Goal: Information Seeking & Learning: Learn about a topic

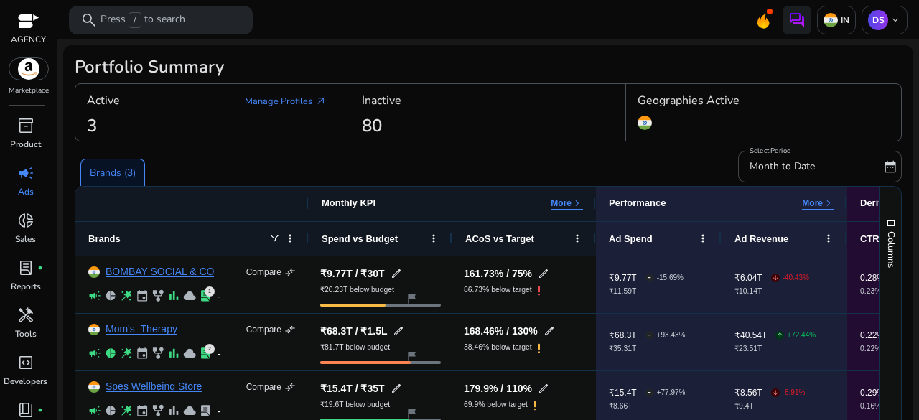
click at [30, 182] on span "campaign" at bounding box center [25, 172] width 17 height 17
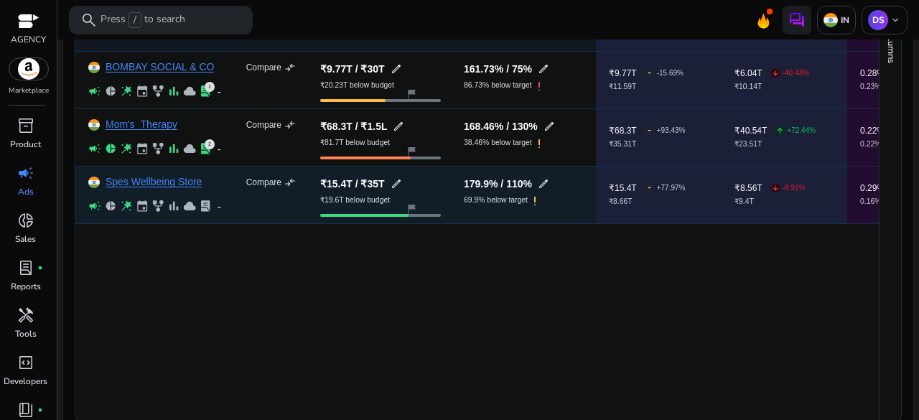
scroll to position [217, 0]
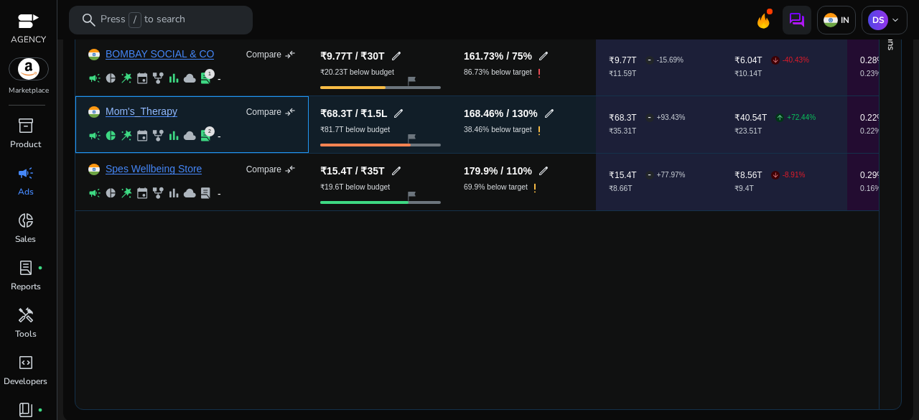
click at [152, 113] on link "Mom's_Therapy" at bounding box center [141, 111] width 72 height 11
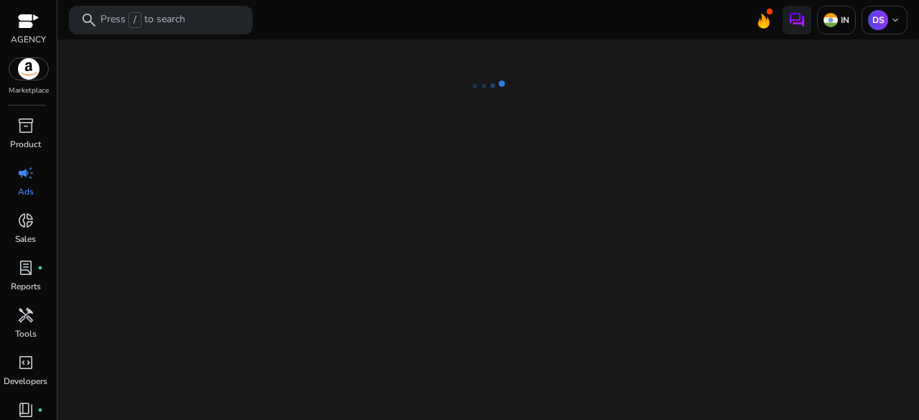
select select "*"
select select "**"
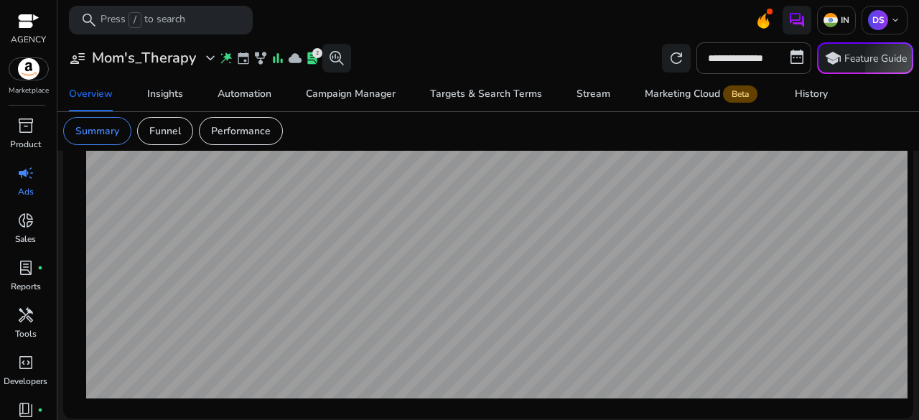
scroll to position [585, 0]
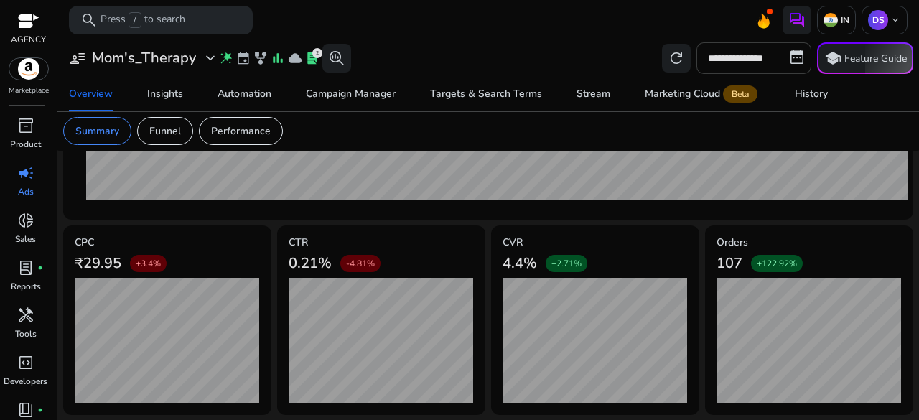
click at [789, 60] on input "**********" at bounding box center [753, 58] width 115 height 32
select select "*"
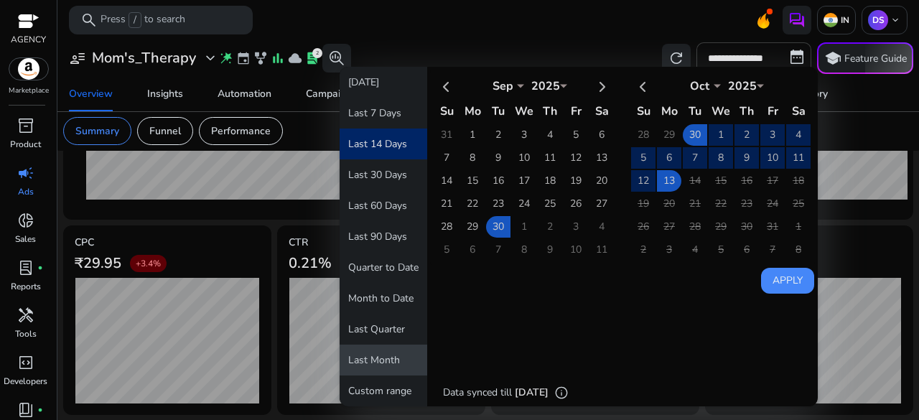
click at [377, 353] on button "Last Month" at bounding box center [383, 359] width 88 height 31
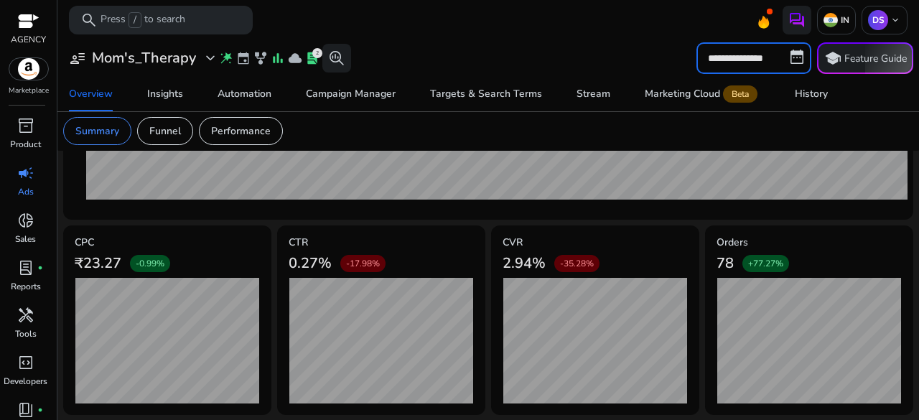
click at [788, 57] on input "**********" at bounding box center [753, 58] width 115 height 32
select select "*"
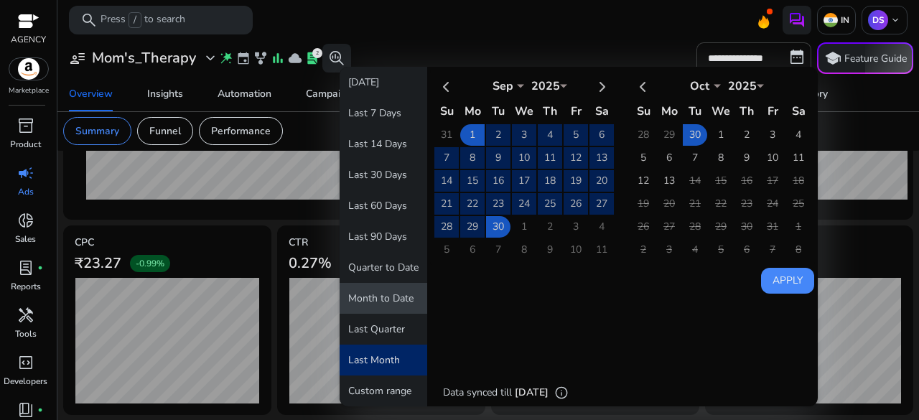
click at [366, 293] on button "Month to Date" at bounding box center [383, 298] width 88 height 31
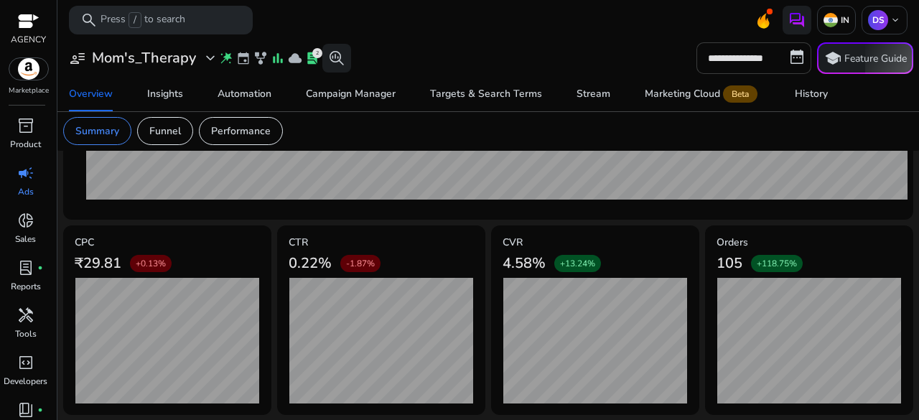
click at [788, 49] on input "**********" at bounding box center [753, 58] width 115 height 32
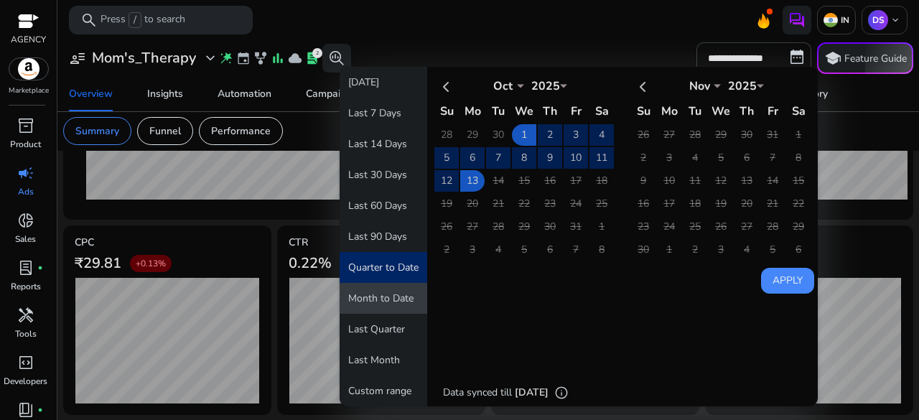
click at [396, 292] on button "Month to Date" at bounding box center [383, 298] width 88 height 31
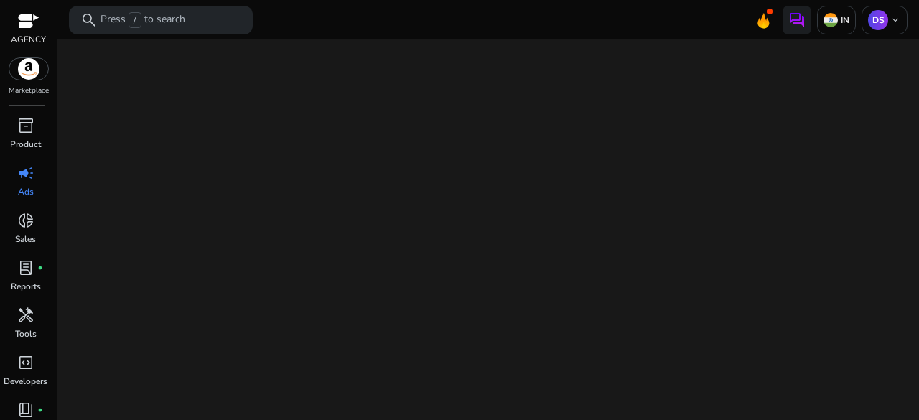
select select "*"
select select "**"
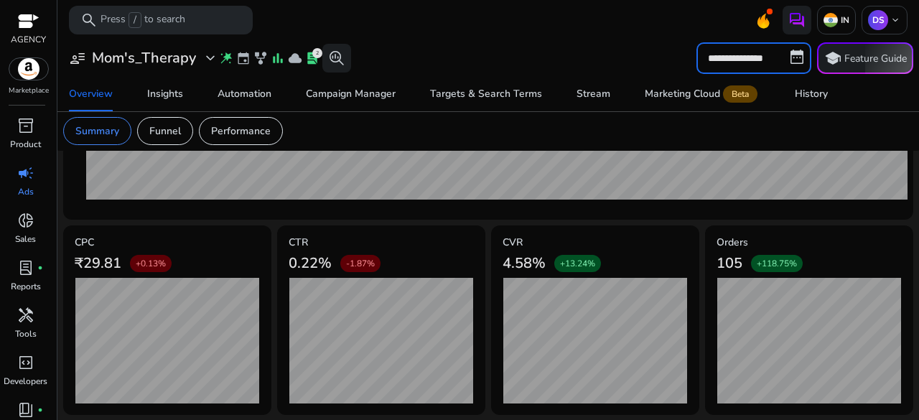
click at [789, 56] on input "**********" at bounding box center [753, 58] width 115 height 32
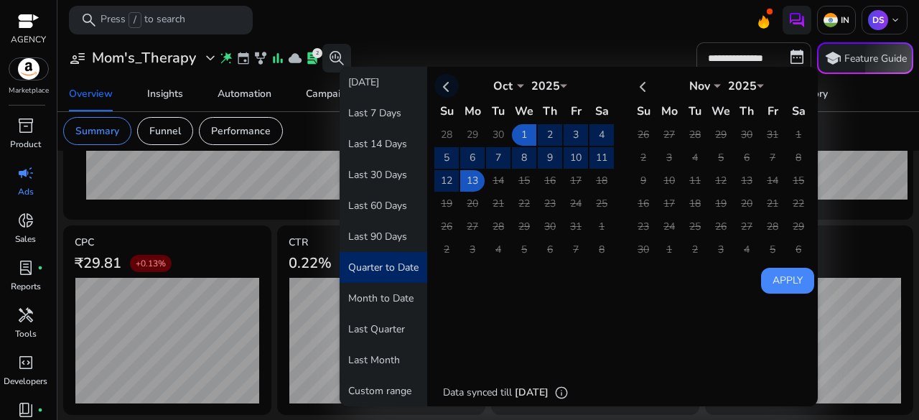
click at [444, 80] on th at bounding box center [446, 86] width 24 height 24
select select "*"
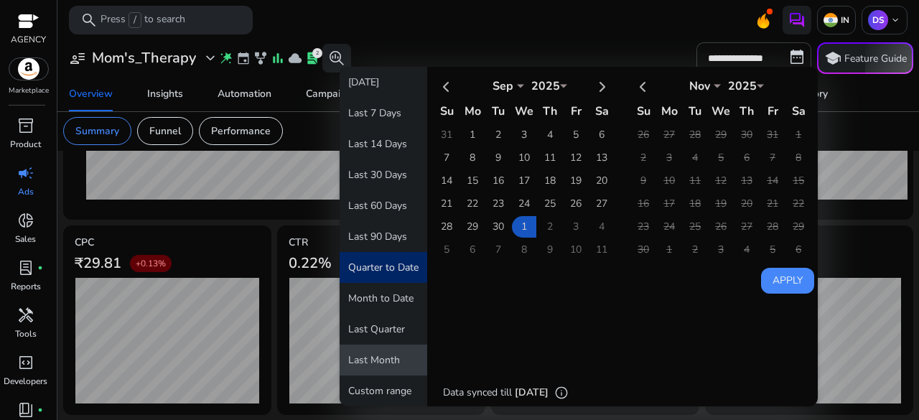
click at [383, 361] on button "Last Month" at bounding box center [383, 359] width 88 height 31
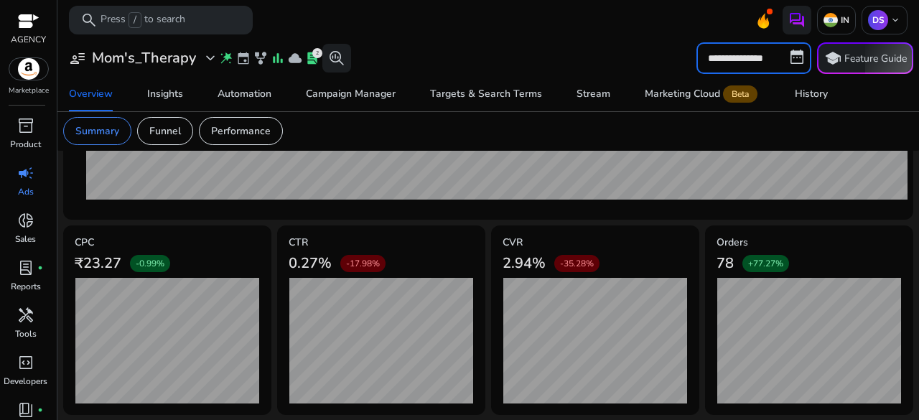
click at [788, 63] on input "**********" at bounding box center [753, 58] width 115 height 32
select select "*"
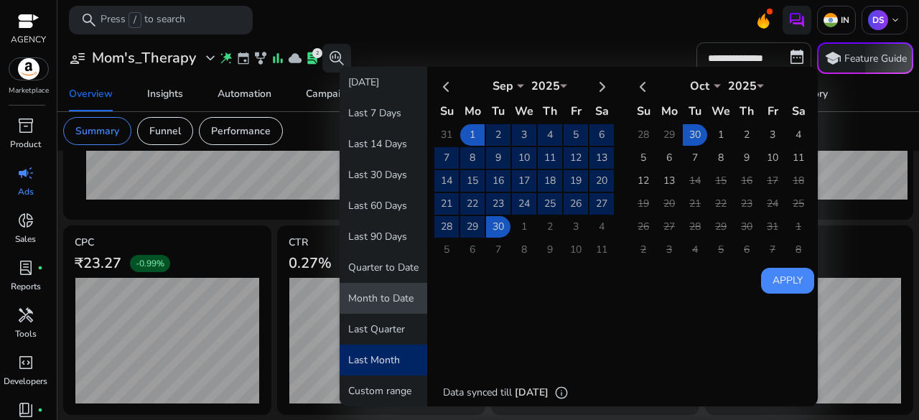
click at [375, 302] on button "Month to Date" at bounding box center [383, 298] width 88 height 31
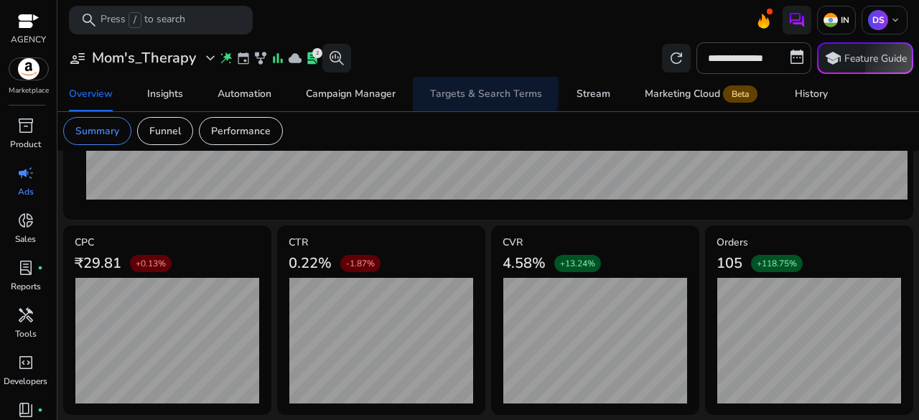
click at [459, 90] on div "Targets & Search Terms" at bounding box center [486, 94] width 112 height 10
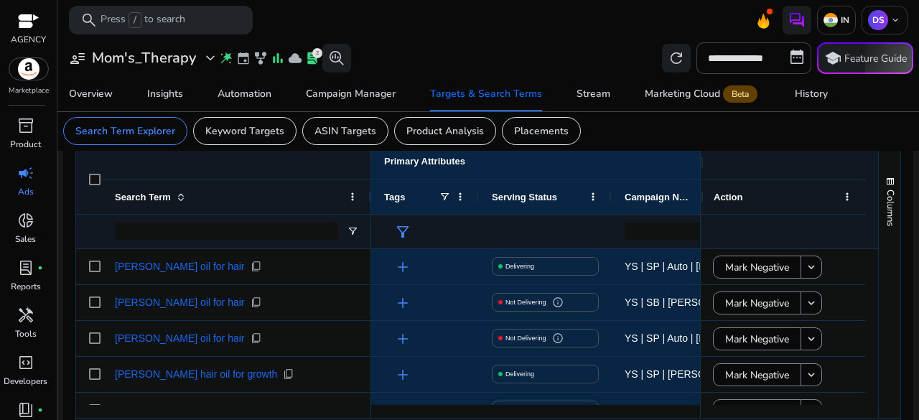
scroll to position [524, 0]
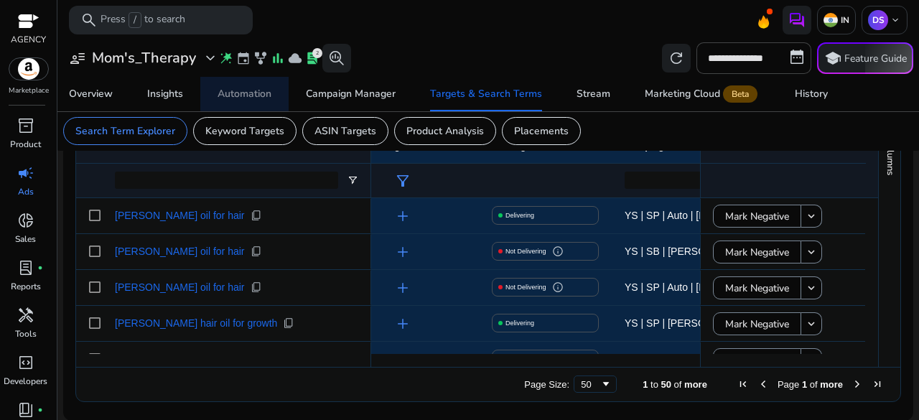
click at [259, 92] on div "Automation" at bounding box center [244, 94] width 54 height 10
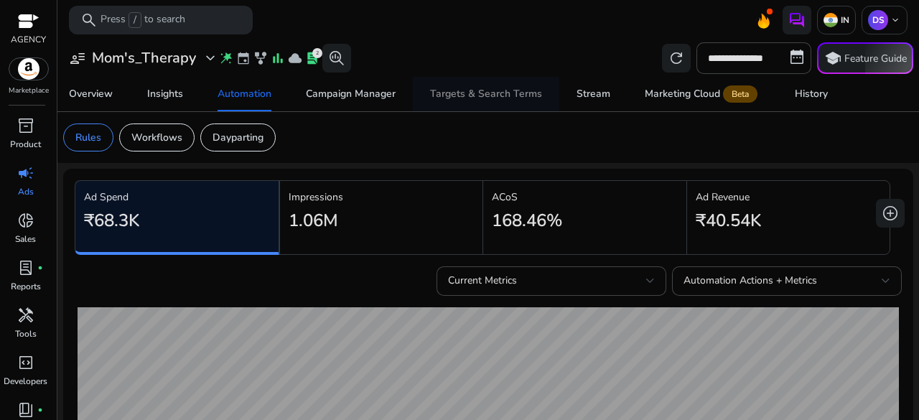
click at [479, 104] on span "Targets & Search Terms" at bounding box center [486, 94] width 112 height 34
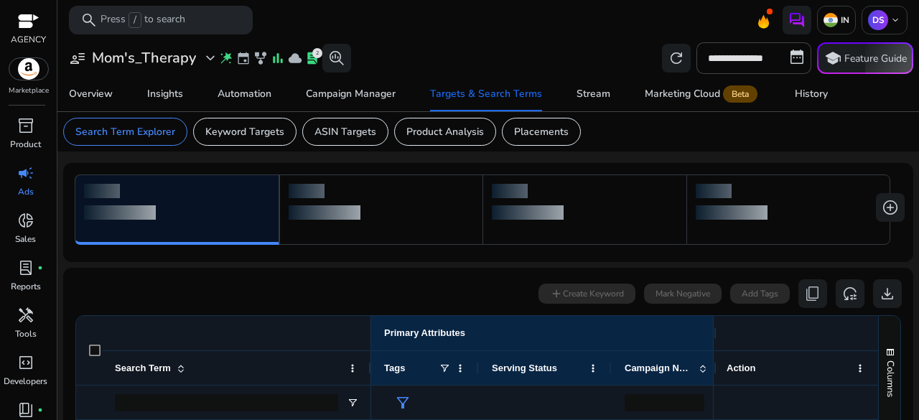
scroll to position [222, 0]
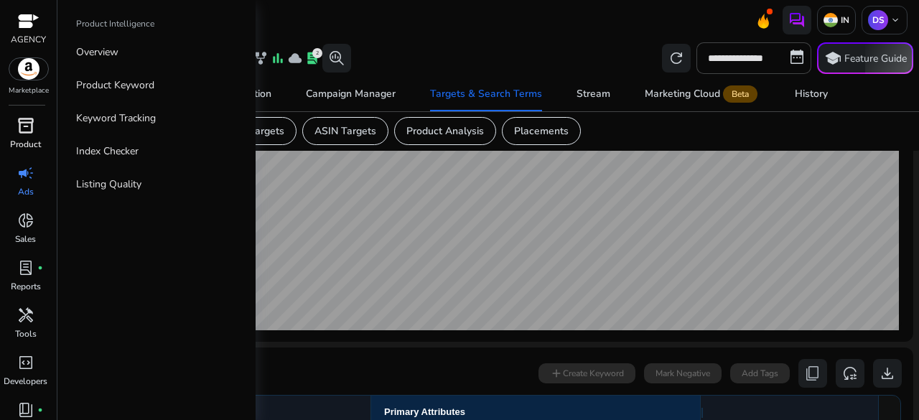
click at [40, 138] on p "Product" at bounding box center [25, 144] width 31 height 13
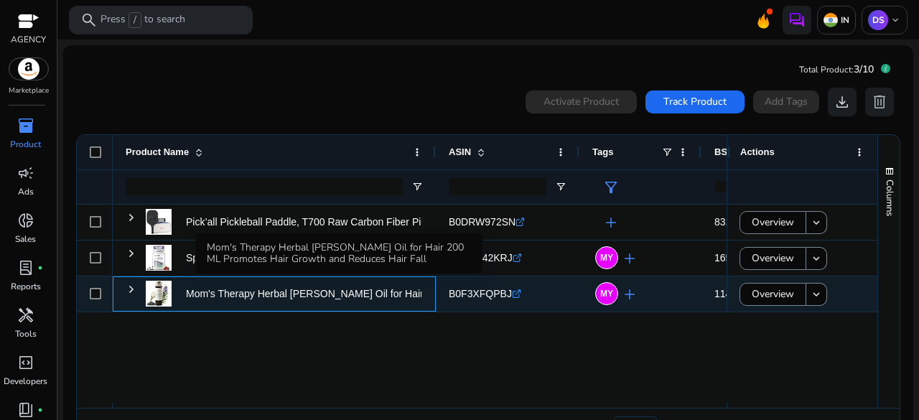
click at [217, 296] on p "Mom's Therapy Herbal [PERSON_NAME] Oil for Hair 200 ML Promotes Hair..." at bounding box center [360, 293] width 348 height 29
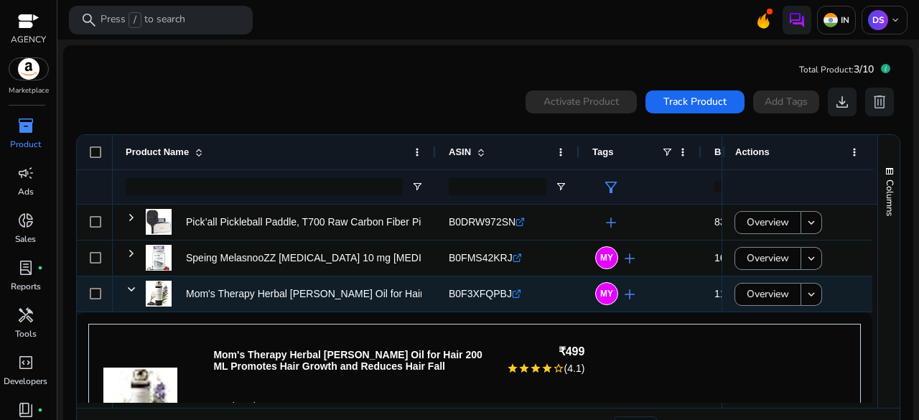
scroll to position [160, 0]
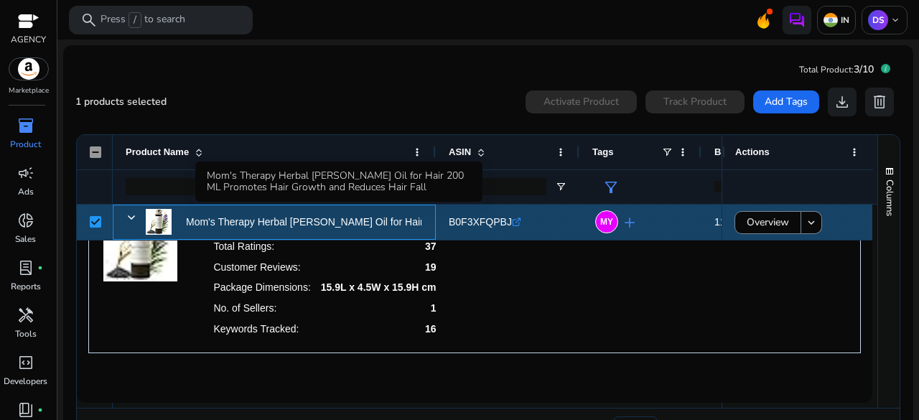
click at [263, 226] on p "Mom's Therapy Herbal [PERSON_NAME] Oil for Hair 200 ML Promotes Hair..." at bounding box center [360, 221] width 348 height 29
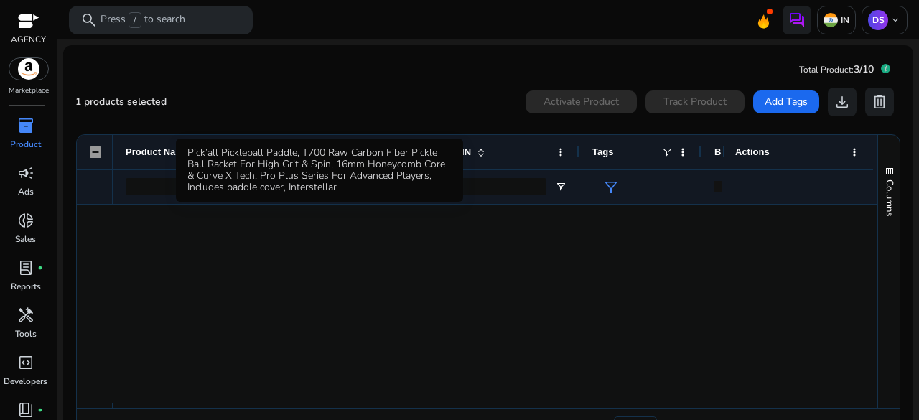
scroll to position [0, 0]
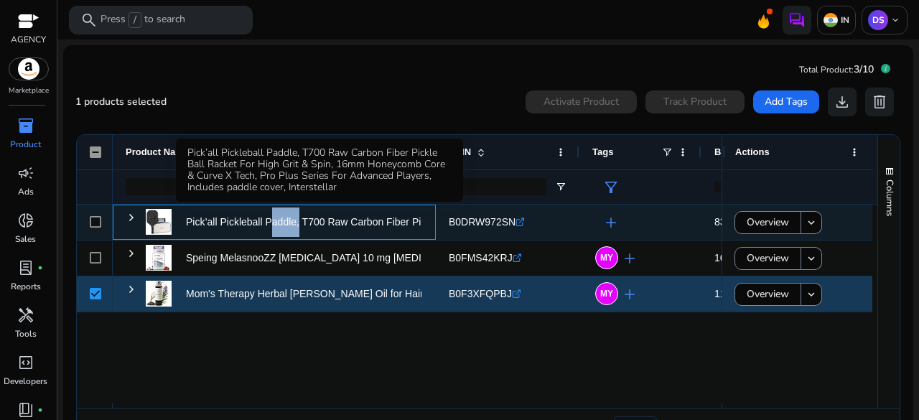
click at [263, 226] on p "Pick’all Pickleball Paddle, T700 Raw Carbon Fiber Pickle Ball..." at bounding box center [326, 221] width 281 height 29
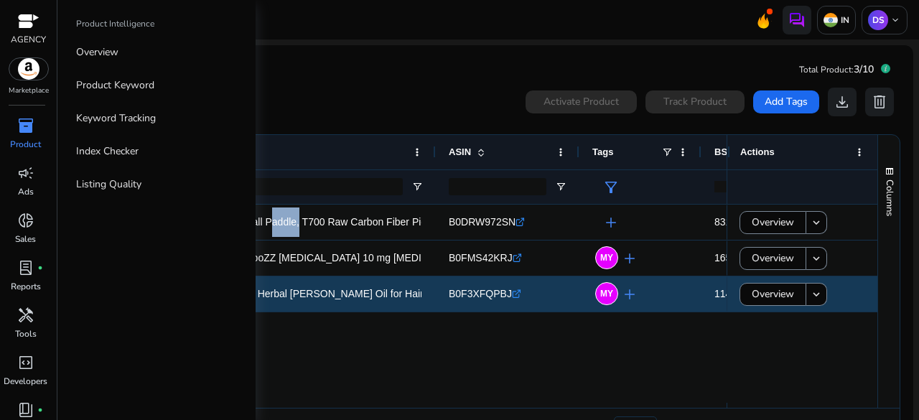
click at [17, 128] on span "inventory_2" at bounding box center [25, 125] width 17 height 17
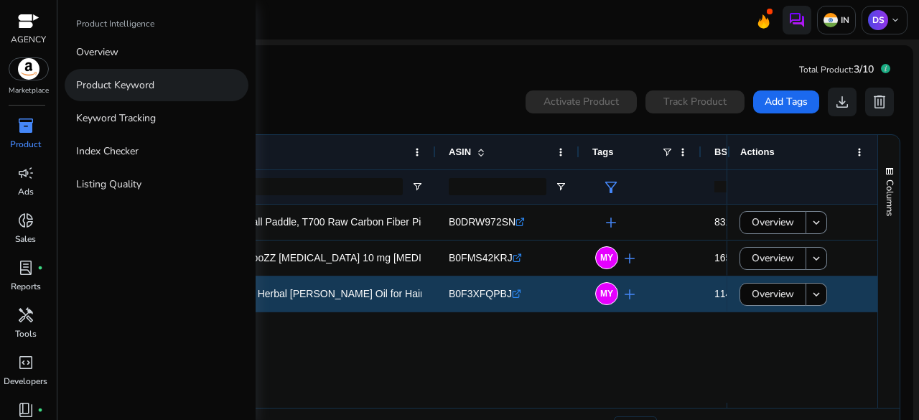
click at [139, 82] on p "Product Keyword" at bounding box center [115, 84] width 78 height 15
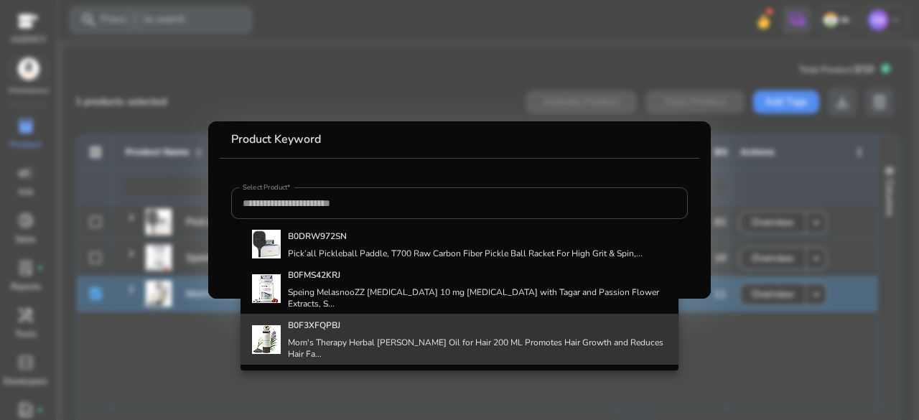
click at [292, 337] on h4 "Mom's Therapy Herbal [PERSON_NAME] Oil for Hair 200 ML Promotes Hair Growth and…" at bounding box center [477, 348] width 379 height 23
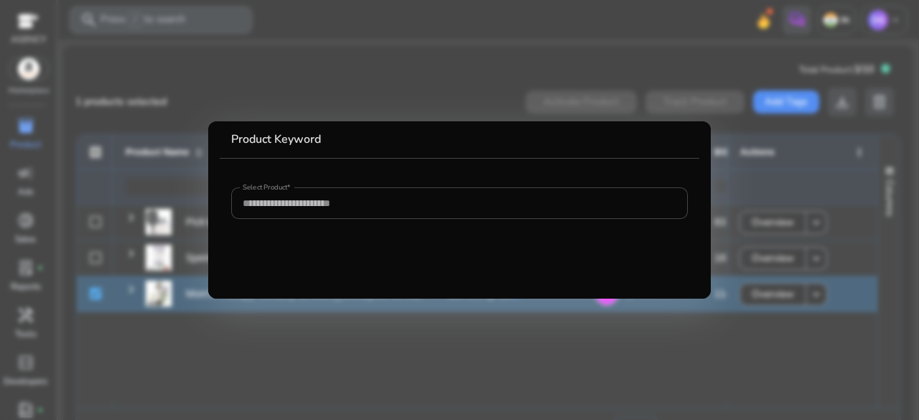
type input "**********"
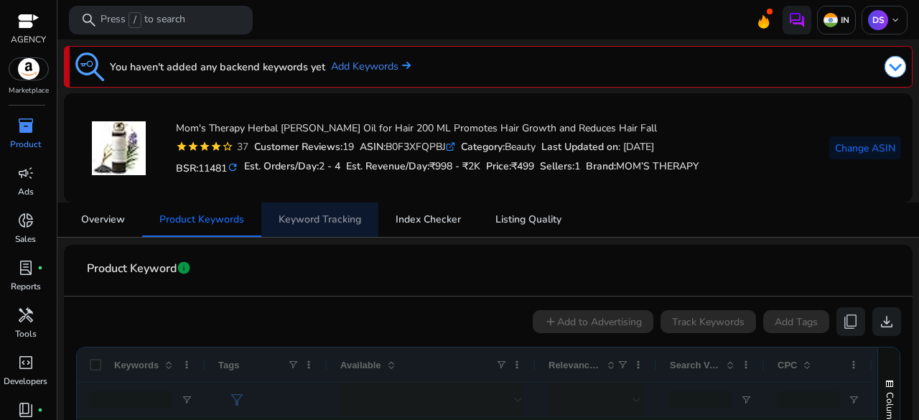
click at [306, 215] on span "Keyword Tracking" at bounding box center [319, 220] width 83 height 10
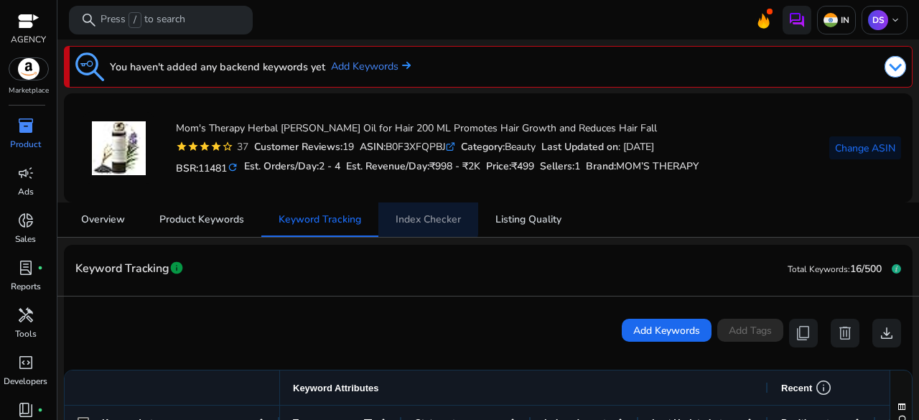
click at [406, 209] on span "Index Checker" at bounding box center [427, 219] width 65 height 34
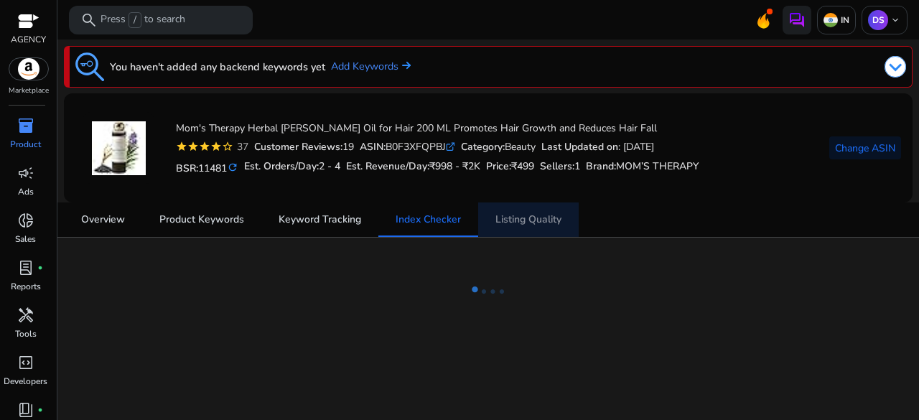
click at [535, 215] on span "Listing Quality" at bounding box center [528, 220] width 66 height 10
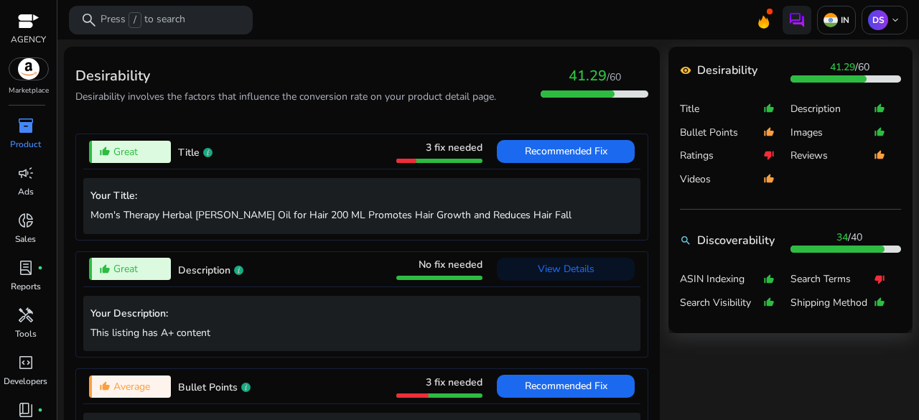
scroll to position [507, 0]
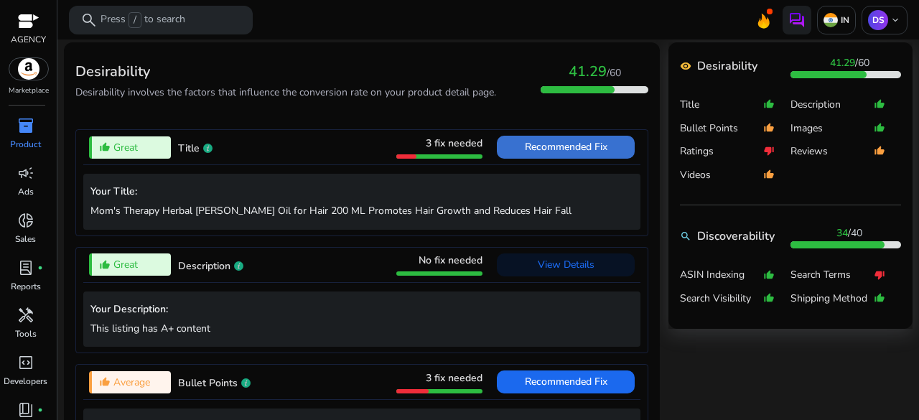
click at [541, 131] on span at bounding box center [566, 147] width 138 height 34
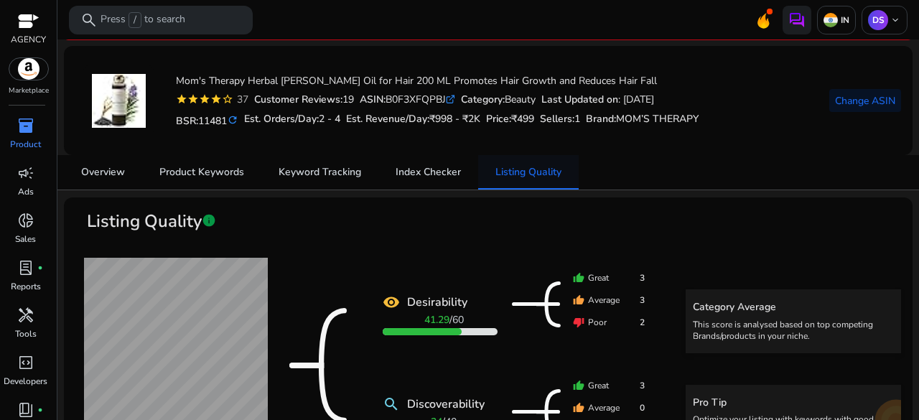
scroll to position [46, 0]
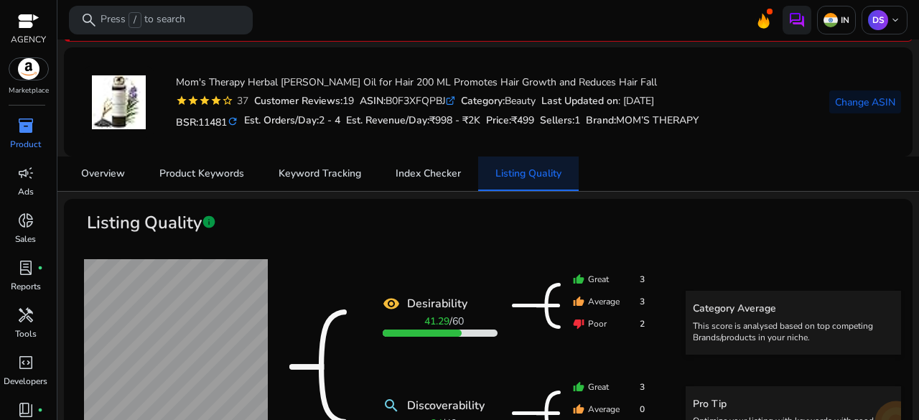
click at [524, 181] on span "Listing Quality" at bounding box center [528, 173] width 66 height 34
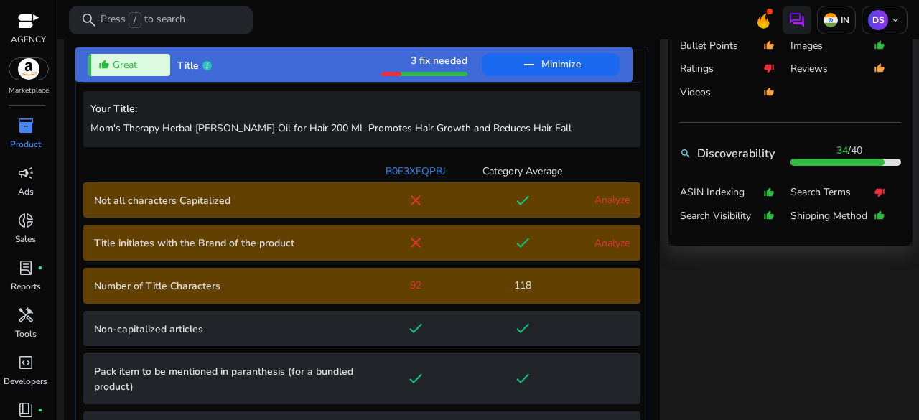
scroll to position [459, 0]
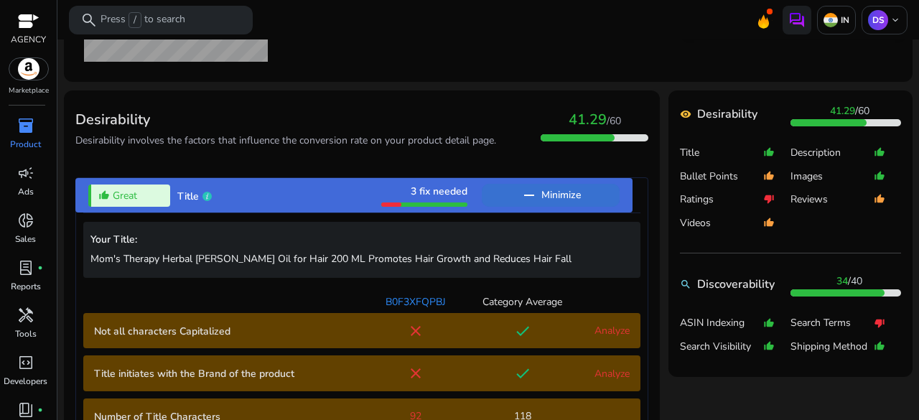
click at [548, 186] on span "Minimize" at bounding box center [560, 195] width 39 height 23
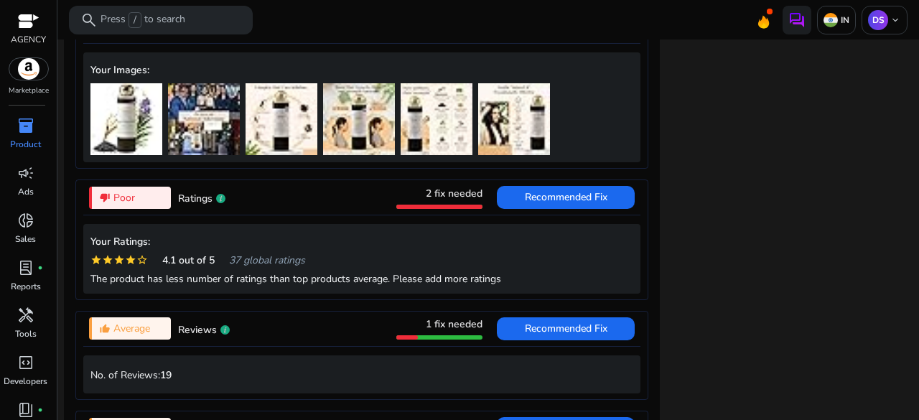
scroll to position [1322, 0]
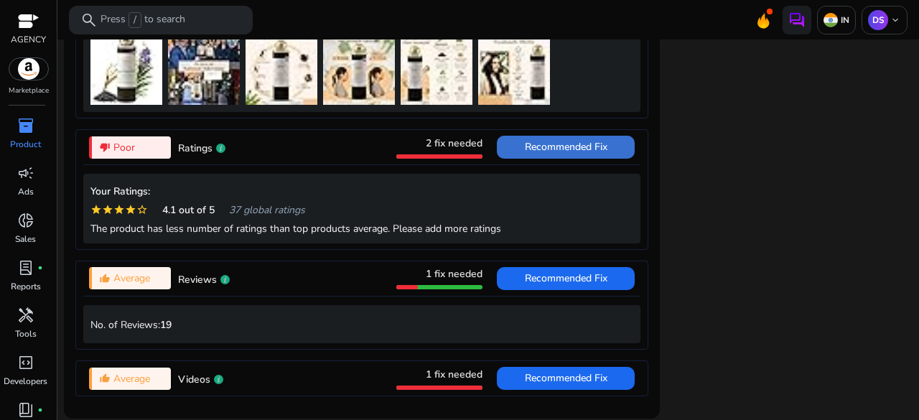
click at [525, 144] on span "Recommended Fix" at bounding box center [566, 147] width 83 height 23
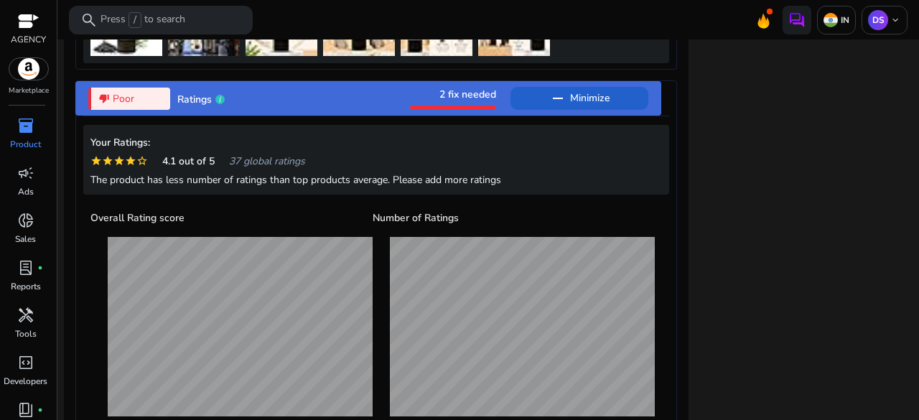
scroll to position [1352, 0]
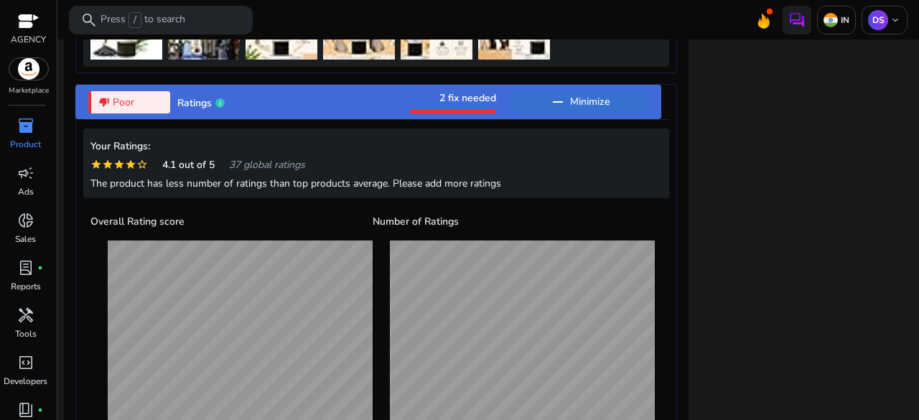
click at [558, 111] on mat-icon "remove" at bounding box center [557, 101] width 17 height 17
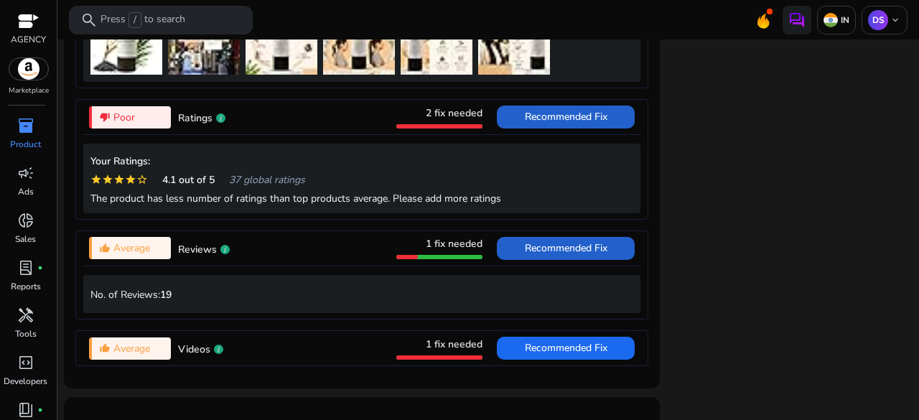
click at [527, 241] on span "Recommended Fix" at bounding box center [566, 248] width 83 height 14
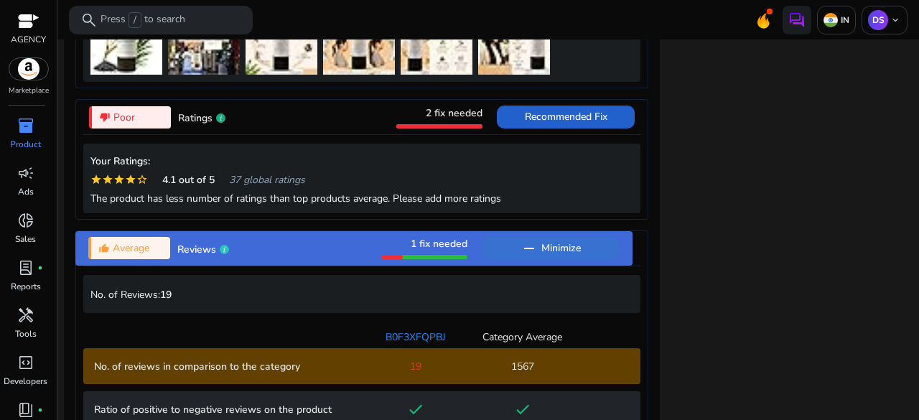
click at [527, 240] on mat-icon "remove" at bounding box center [528, 248] width 17 height 17
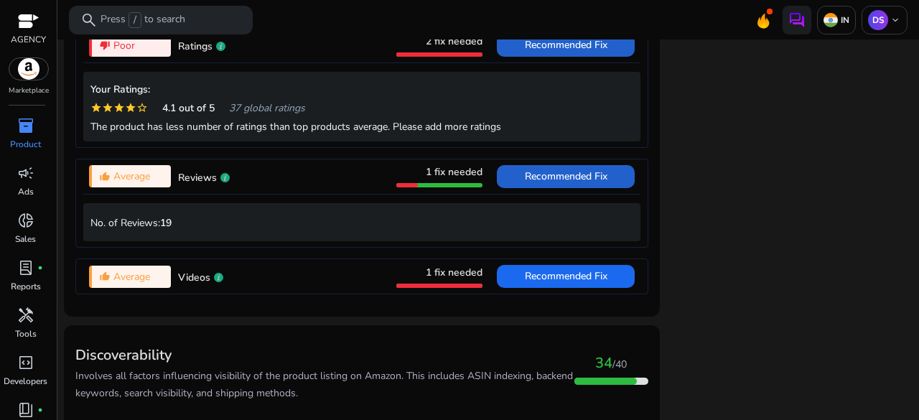
scroll to position [1378, 0]
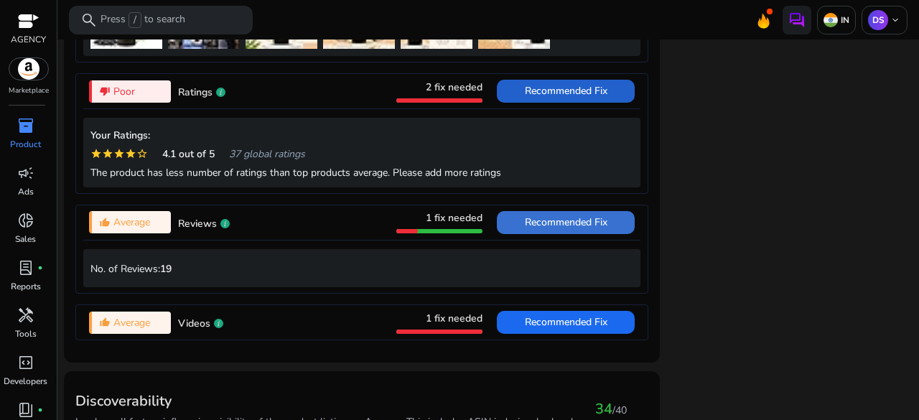
click at [534, 215] on span "Recommended Fix" at bounding box center [566, 222] width 83 height 14
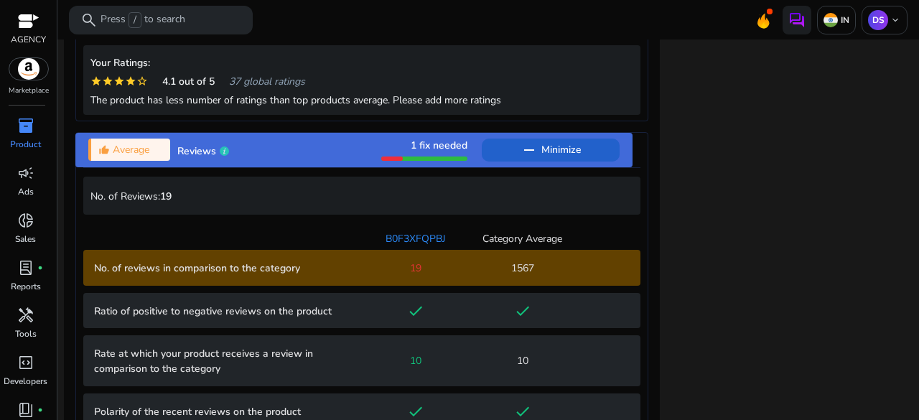
scroll to position [1447, 0]
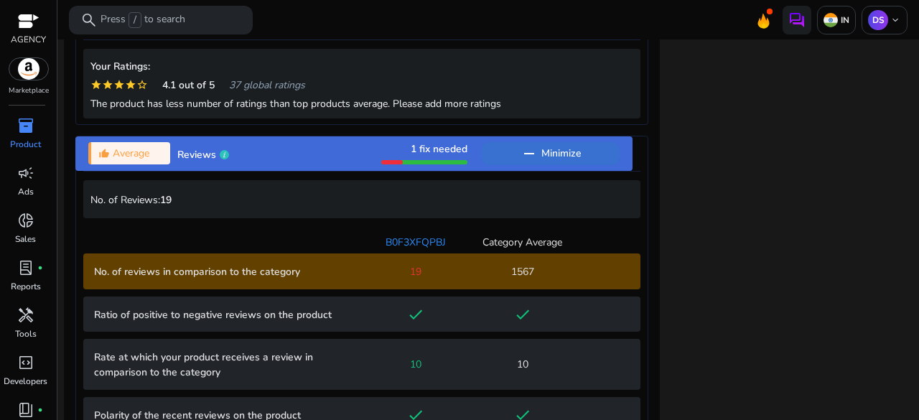
click at [541, 143] on span "Minimize" at bounding box center [560, 153] width 39 height 23
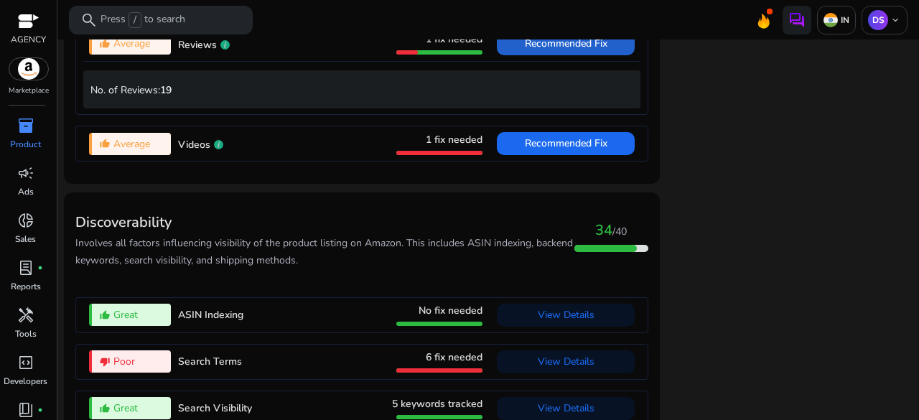
scroll to position [1557, 0]
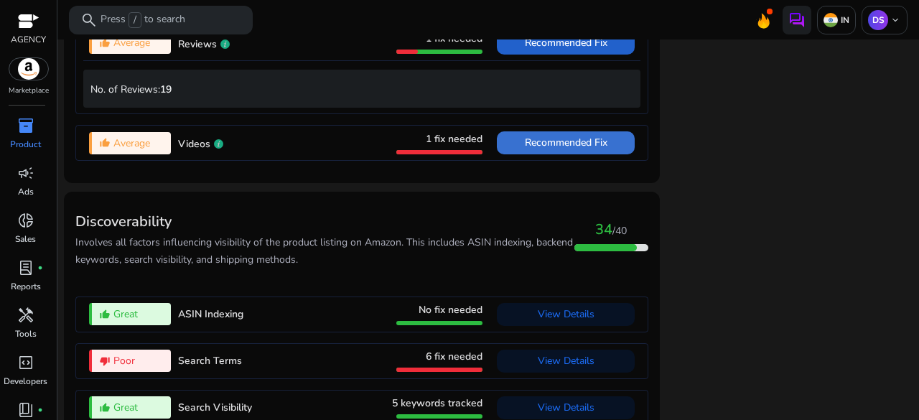
click at [532, 136] on span "Recommended Fix" at bounding box center [566, 143] width 83 height 14
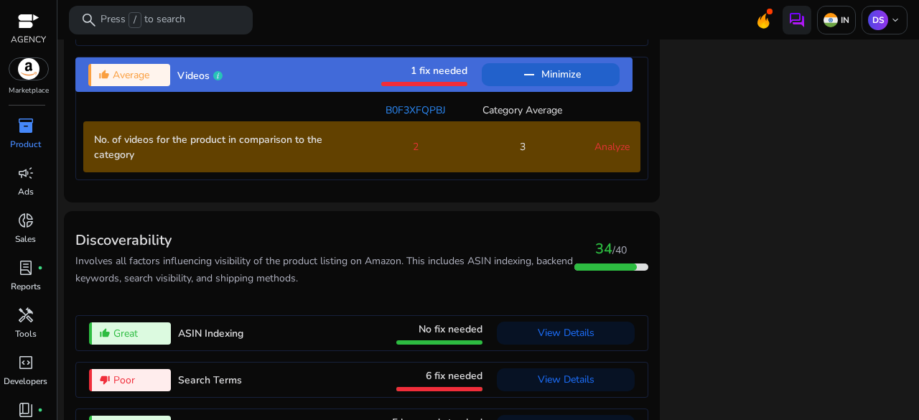
scroll to position [1582, 0]
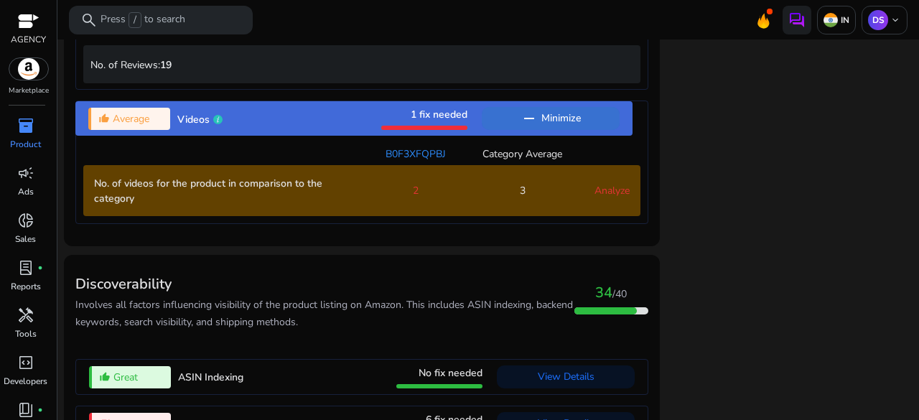
click at [541, 107] on span "Minimize" at bounding box center [560, 118] width 39 height 23
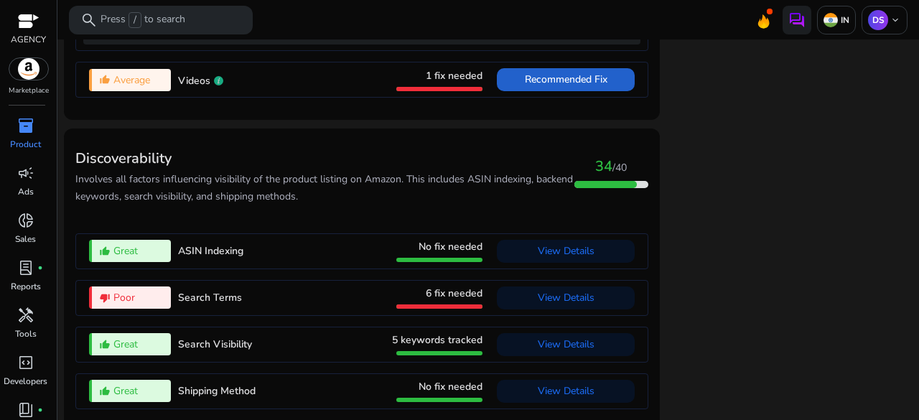
scroll to position [1620, 0]
click at [517, 281] on span at bounding box center [566, 298] width 138 height 34
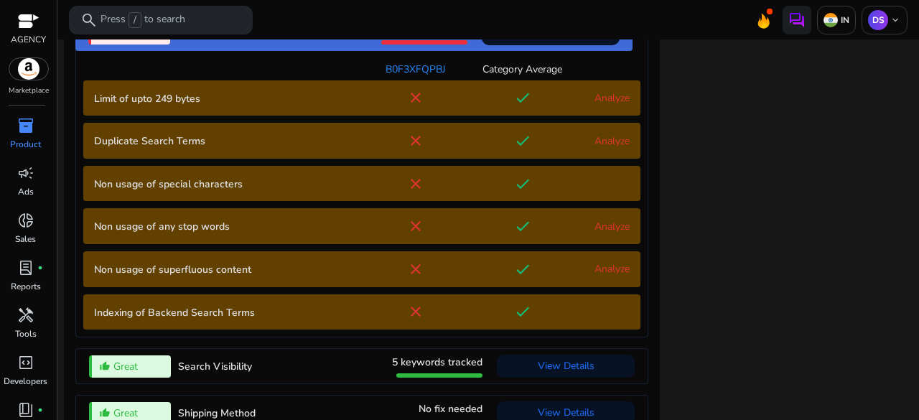
scroll to position [1681, 0]
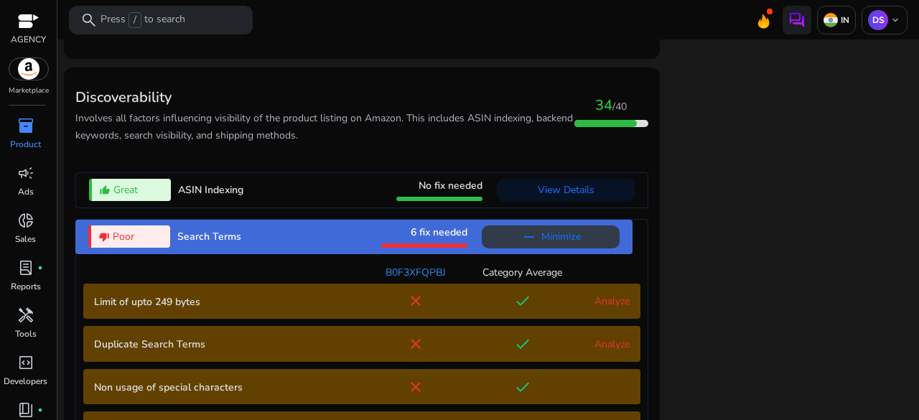
click at [555, 225] on span "Minimize" at bounding box center [560, 236] width 39 height 23
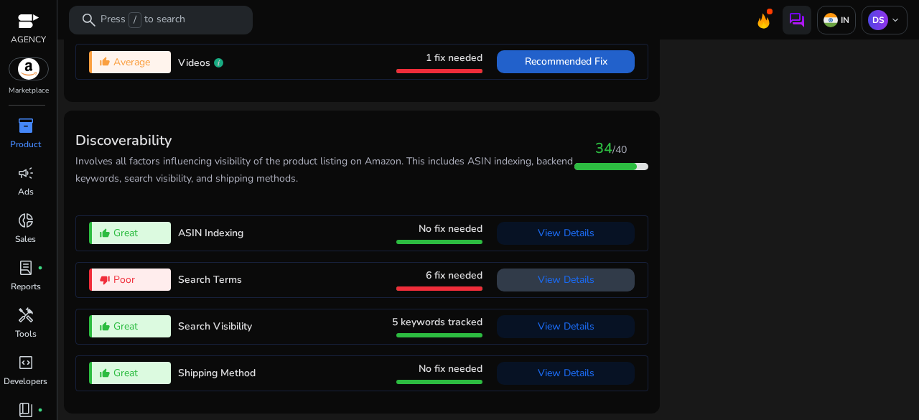
scroll to position [1620, 0]
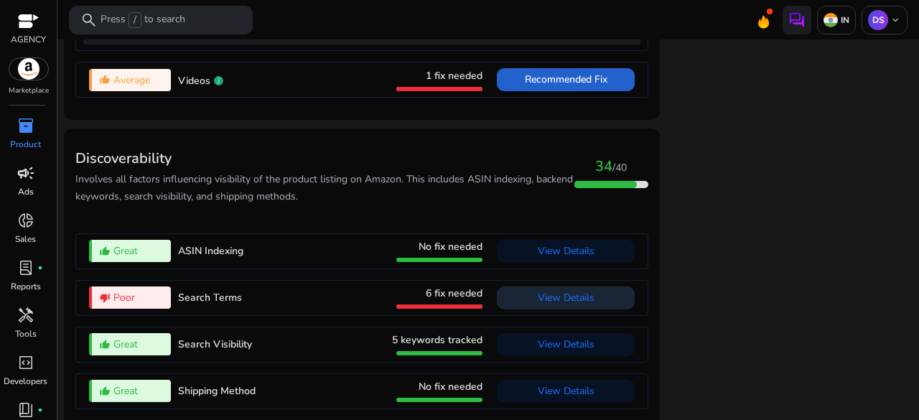
click at [28, 187] on p "Ads" at bounding box center [26, 191] width 16 height 13
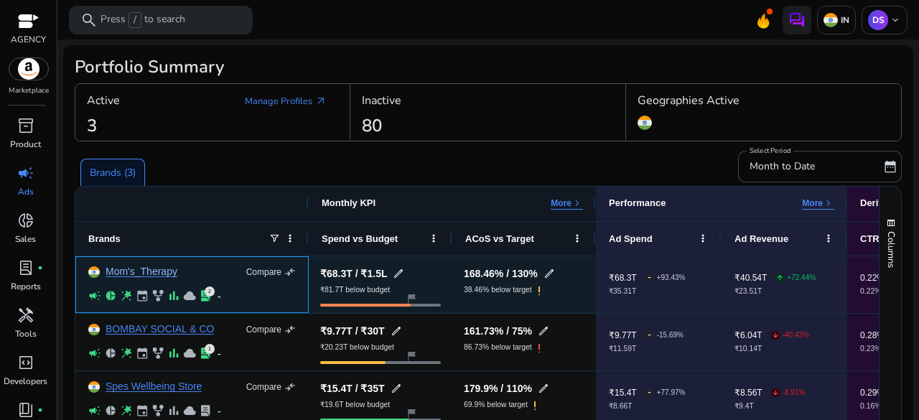
click at [143, 269] on link "Mom's_Therapy" at bounding box center [141, 271] width 72 height 11
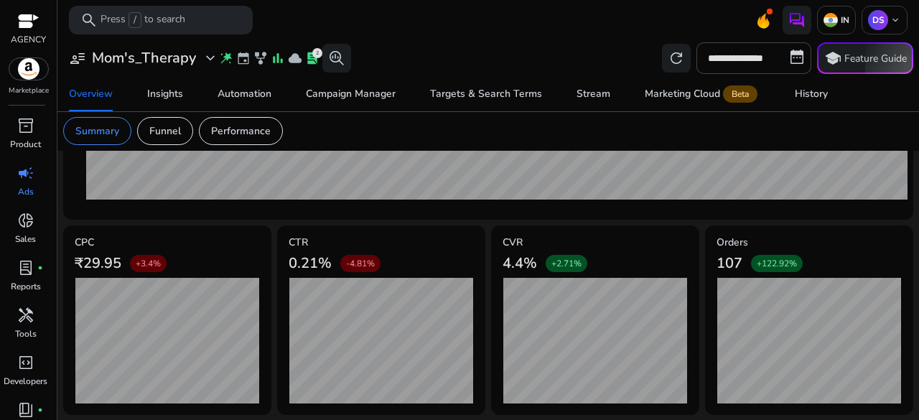
scroll to position [585, 0]
